Goal: Task Accomplishment & Management: Manage account settings

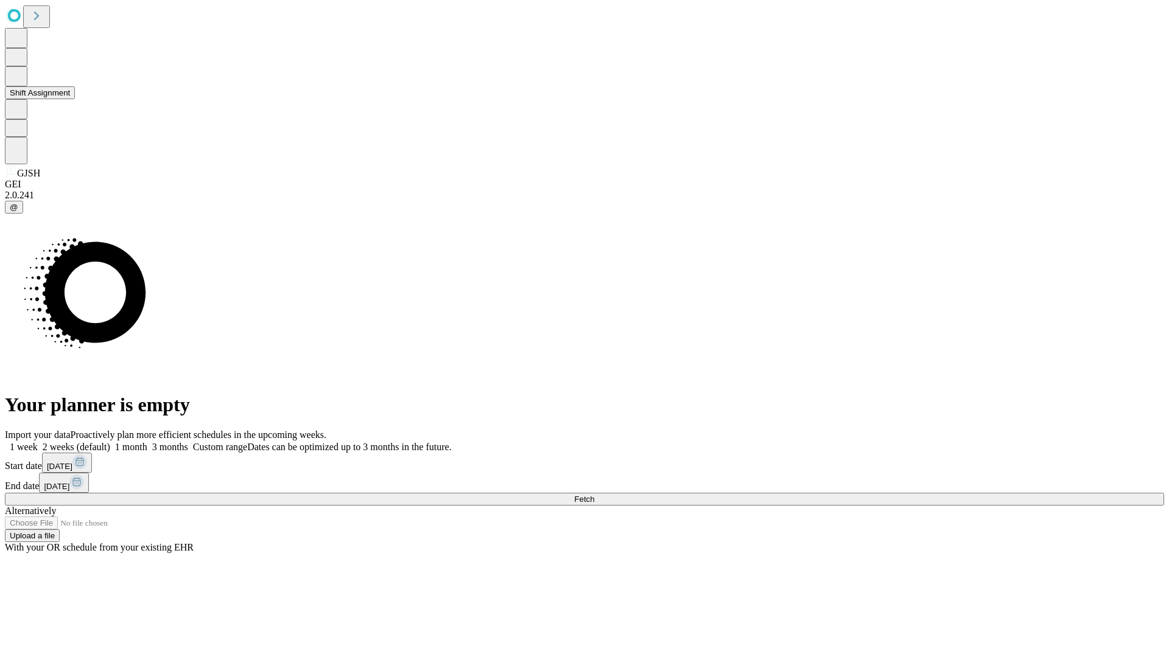
click at [75, 99] on button "Shift Assignment" at bounding box center [40, 92] width 70 height 13
